Goal: Navigation & Orientation: Understand site structure

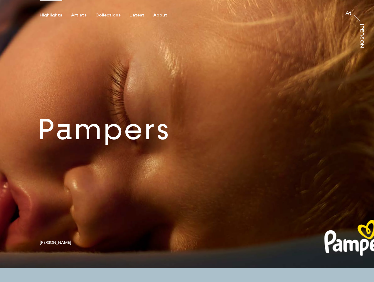
click at [55, 15] on div "Highlights" at bounding box center [51, 15] width 23 height 5
click at [82, 15] on div "Artists" at bounding box center [79, 15] width 16 height 5
click at [111, 15] on div "Collections" at bounding box center [108, 15] width 25 height 5
click at [138, 15] on div "Latest" at bounding box center [137, 15] width 15 height 5
click at [161, 15] on div "About" at bounding box center [160, 15] width 14 height 5
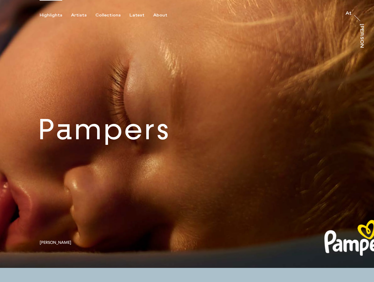
click at [187, 134] on link at bounding box center [187, 134] width 374 height 268
